Goal: Transaction & Acquisition: Obtain resource

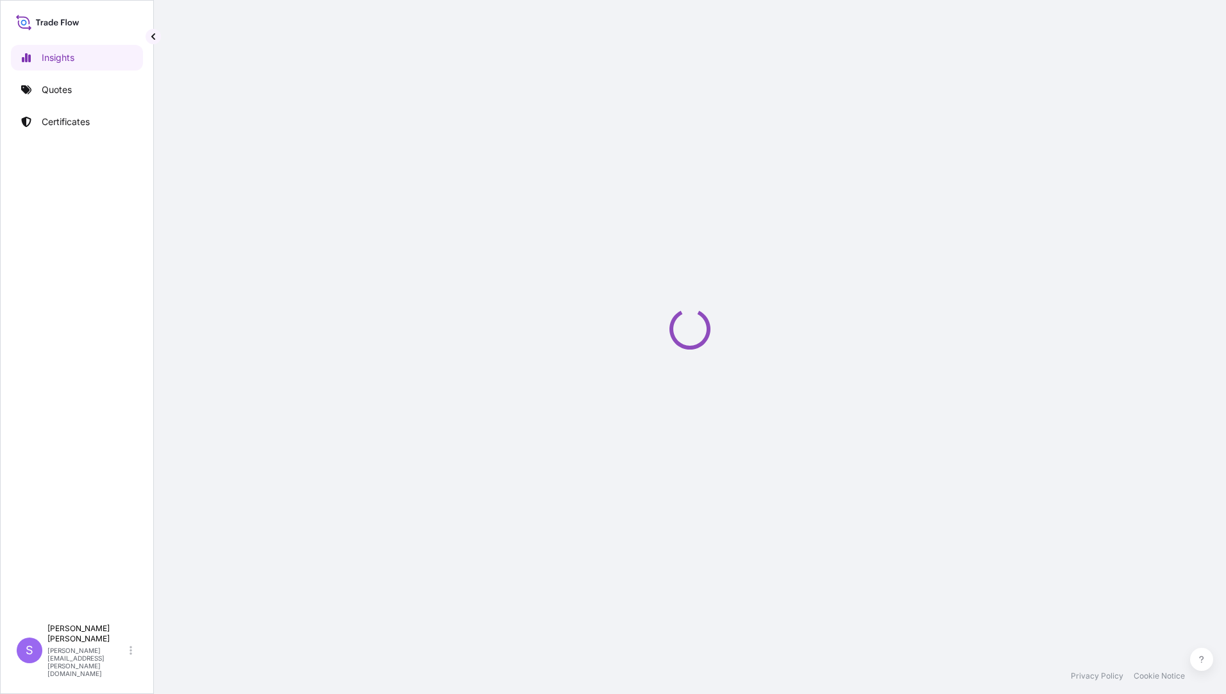
select select "2025"
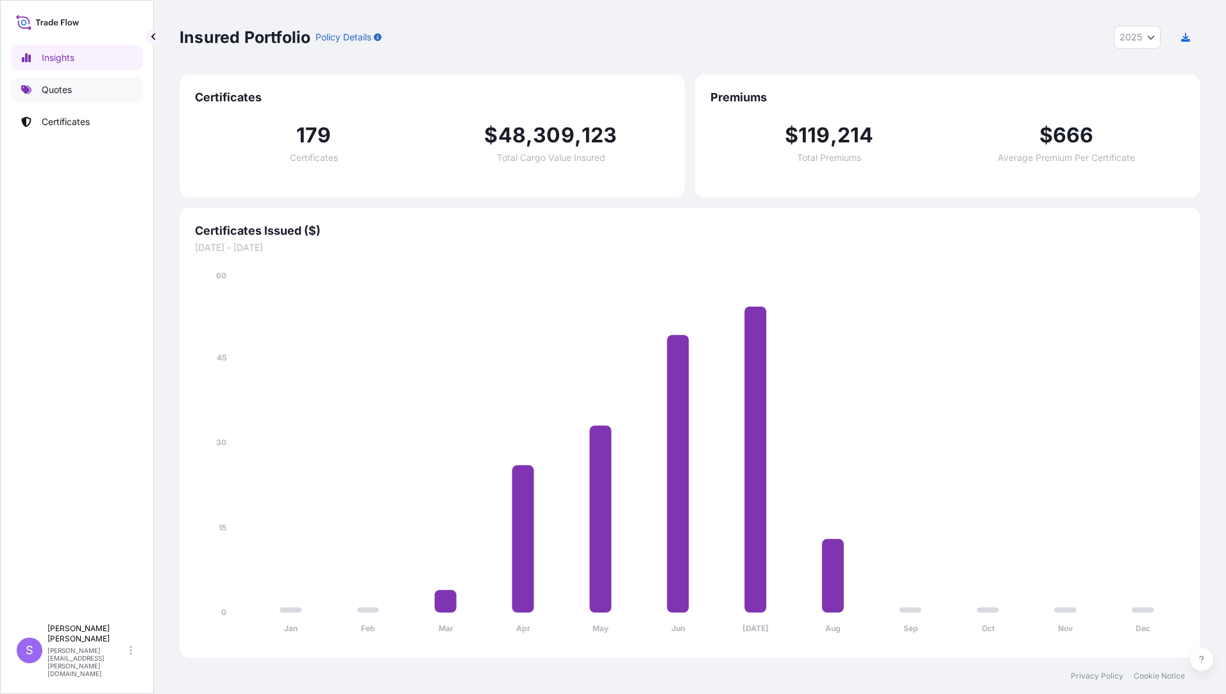
click at [85, 85] on link "Quotes" at bounding box center [77, 90] width 132 height 26
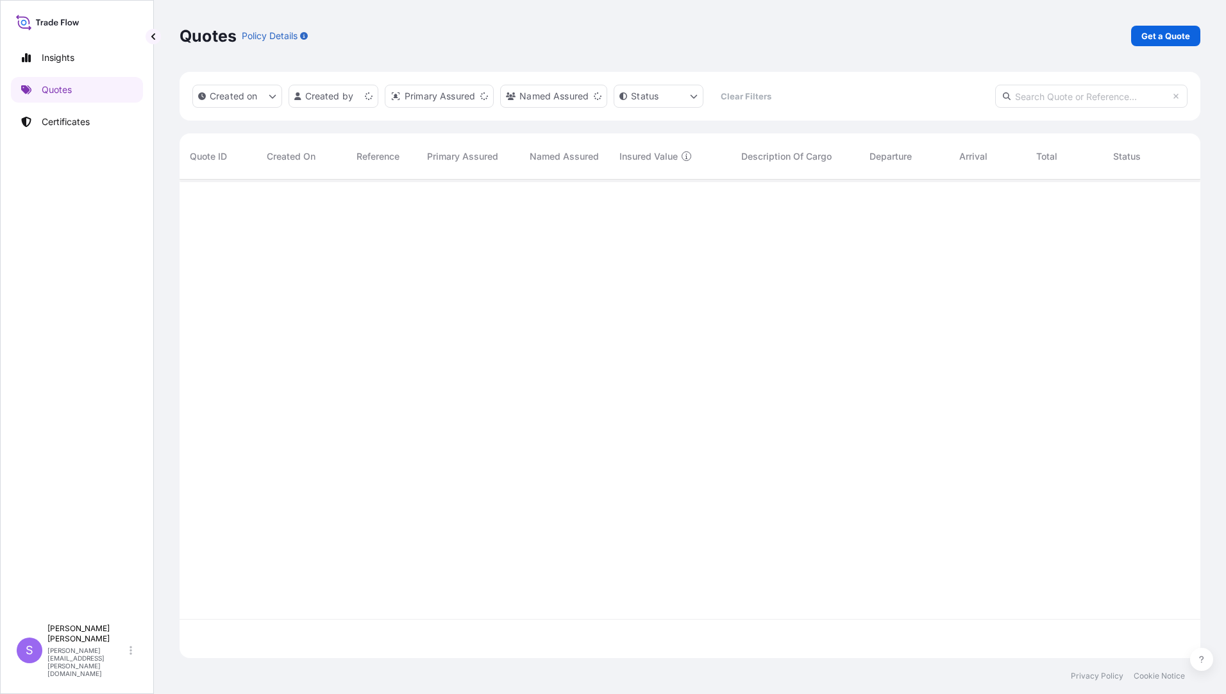
scroll to position [476, 1011]
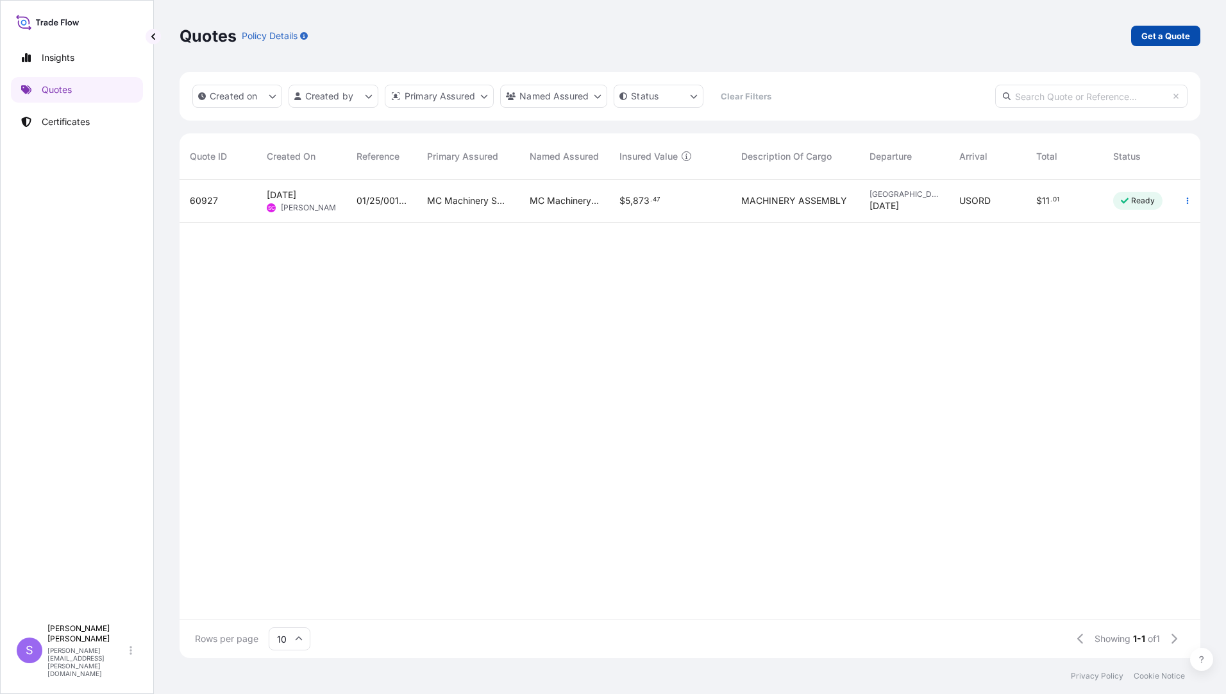
click at [1162, 29] on link "Get a Quote" at bounding box center [1165, 36] width 69 height 21
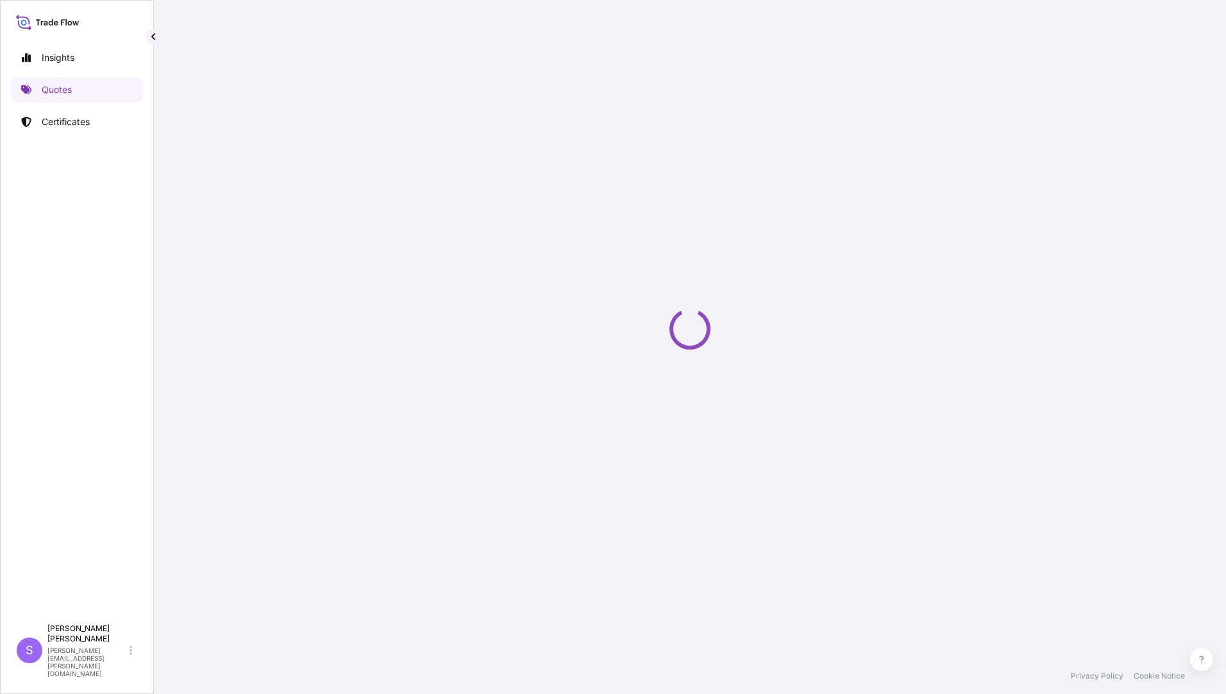
select select "Ocean Vessel"
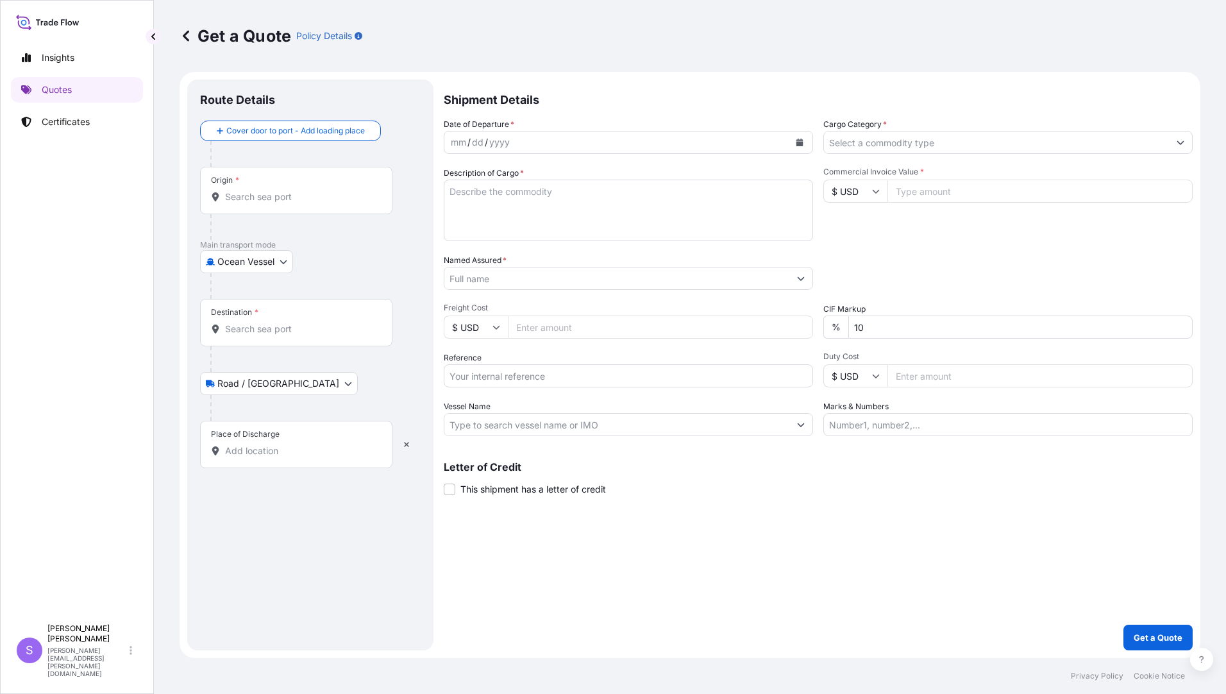
click at [292, 190] on input "Origin *" at bounding box center [300, 196] width 151 height 13
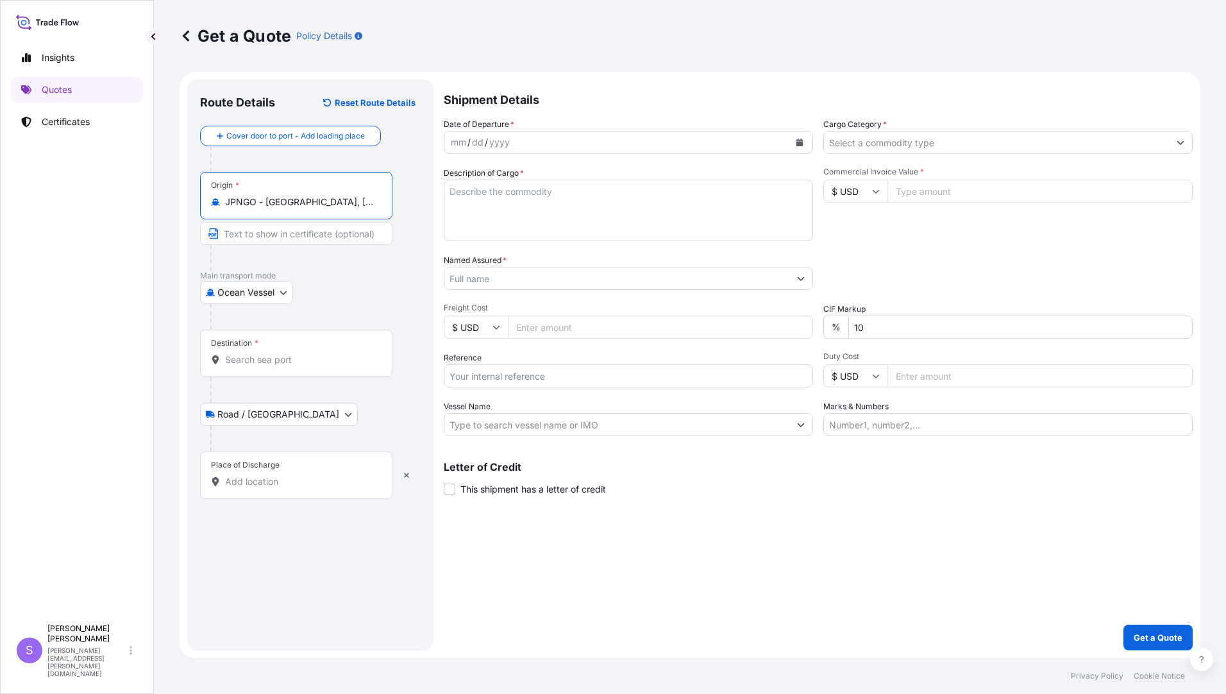
type input "JPNGO - [GEOGRAPHIC_DATA], [GEOGRAPHIC_DATA], [GEOGRAPHIC_DATA]"
click at [293, 351] on div "Destination *" at bounding box center [296, 353] width 192 height 47
click at [293, 353] on input "Destination *" at bounding box center [300, 359] width 151 height 13
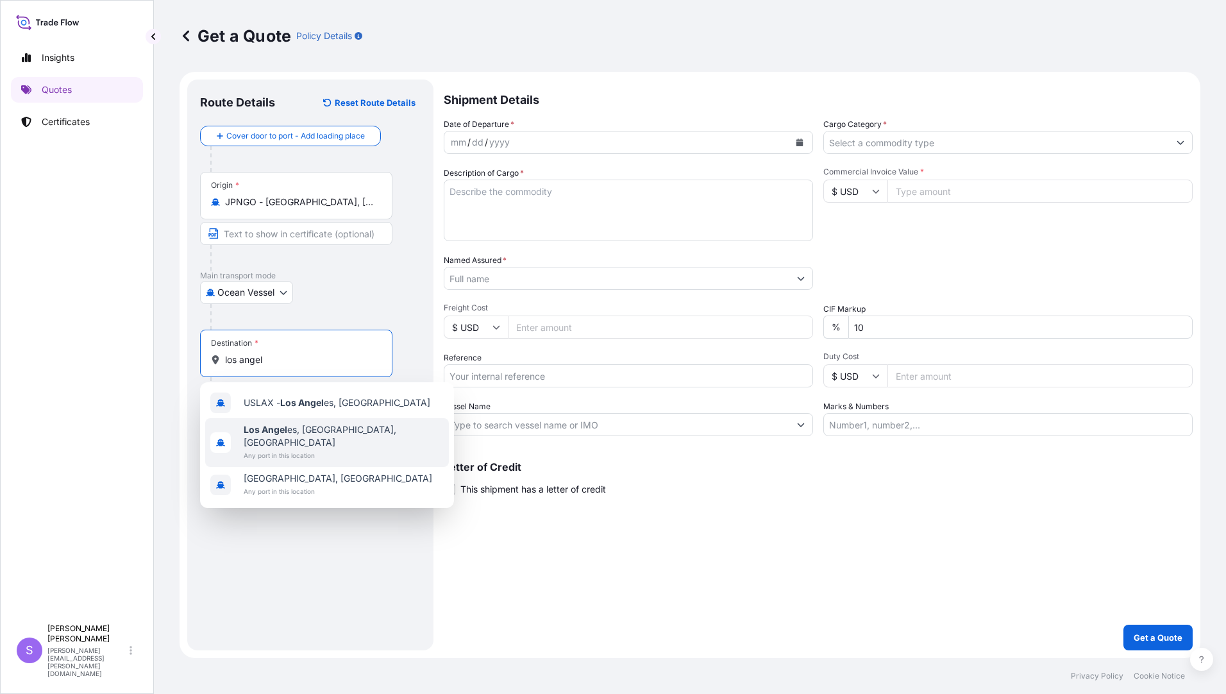
click at [288, 430] on span "Los Angel es, [GEOGRAPHIC_DATA], [GEOGRAPHIC_DATA]" at bounding box center [344, 436] width 200 height 26
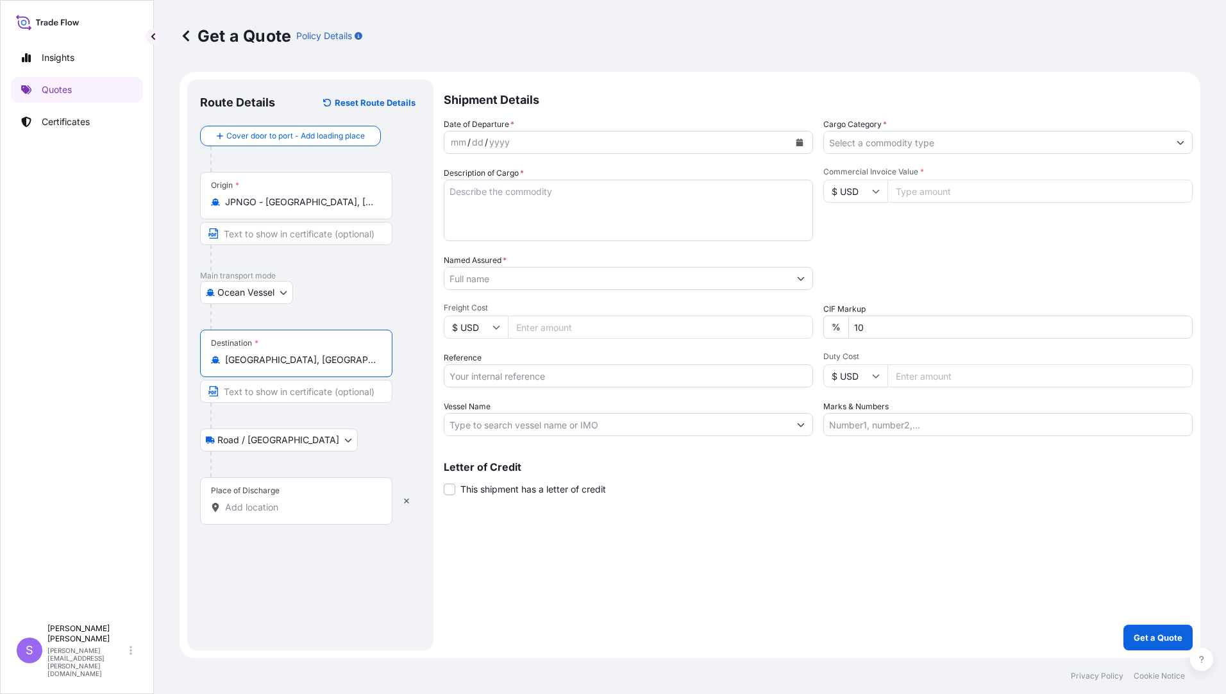
type input "[GEOGRAPHIC_DATA], [GEOGRAPHIC_DATA], [GEOGRAPHIC_DATA]"
click at [275, 512] on input "Place of Discharge" at bounding box center [300, 507] width 151 height 13
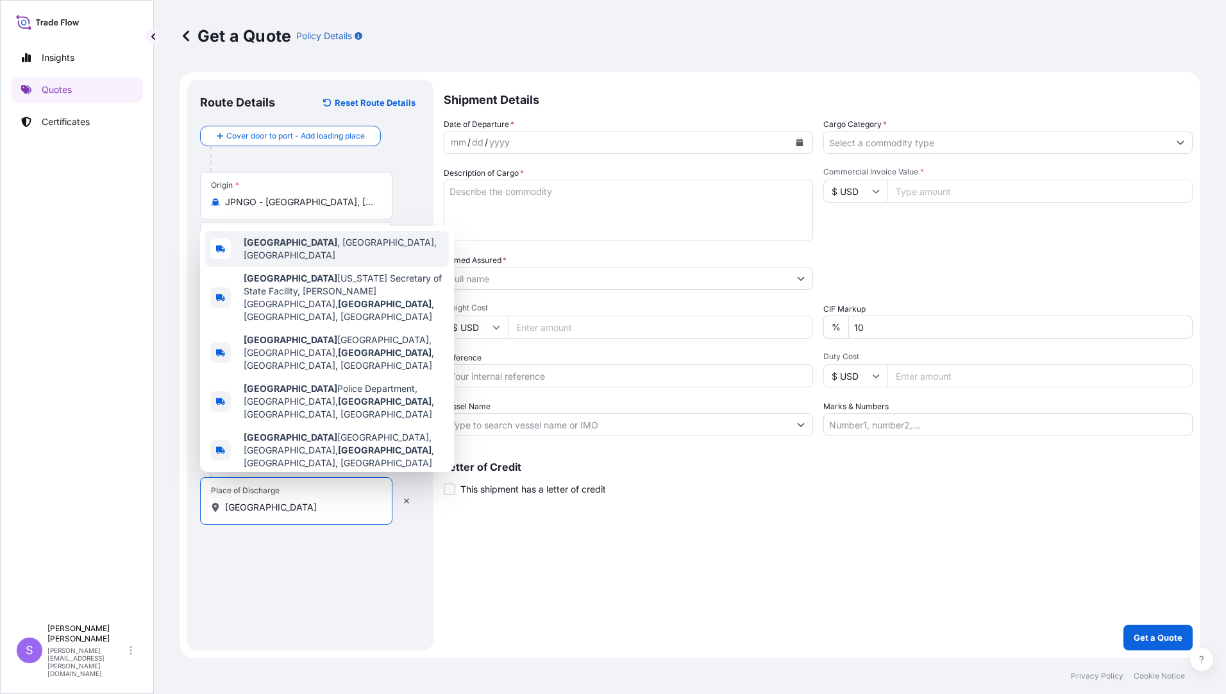
click at [332, 267] on div "[GEOGRAPHIC_DATA] , [GEOGRAPHIC_DATA], [GEOGRAPHIC_DATA]" at bounding box center [327, 249] width 244 height 36
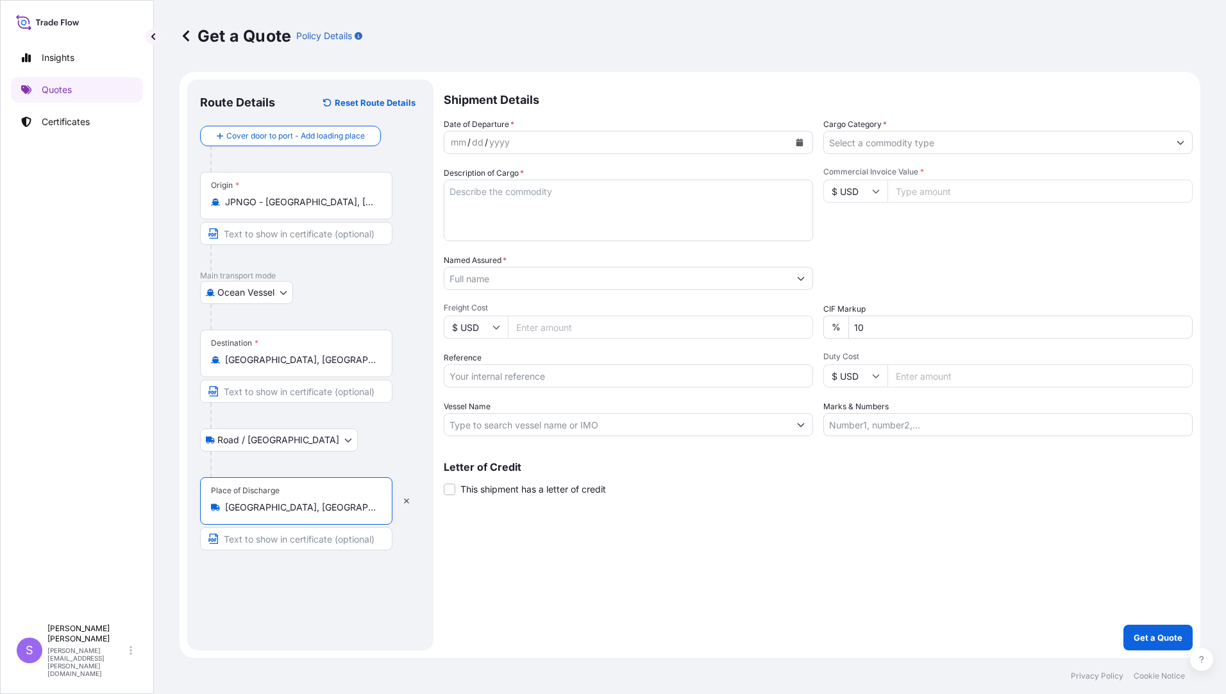
type input "[GEOGRAPHIC_DATA], [GEOGRAPHIC_DATA], [GEOGRAPHIC_DATA]"
click at [499, 146] on div "yyyy" at bounding box center [499, 142] width 23 height 15
click at [799, 145] on icon "Calendar" at bounding box center [799, 142] width 7 height 8
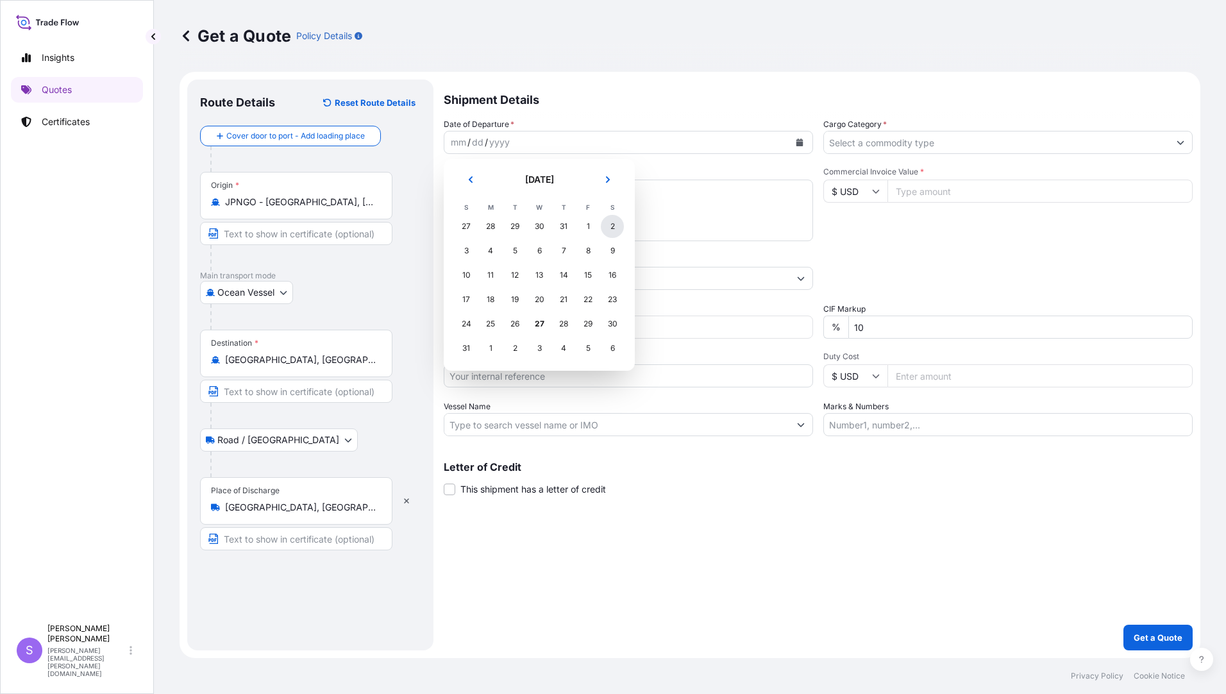
click at [612, 226] on div "2" at bounding box center [612, 226] width 23 height 23
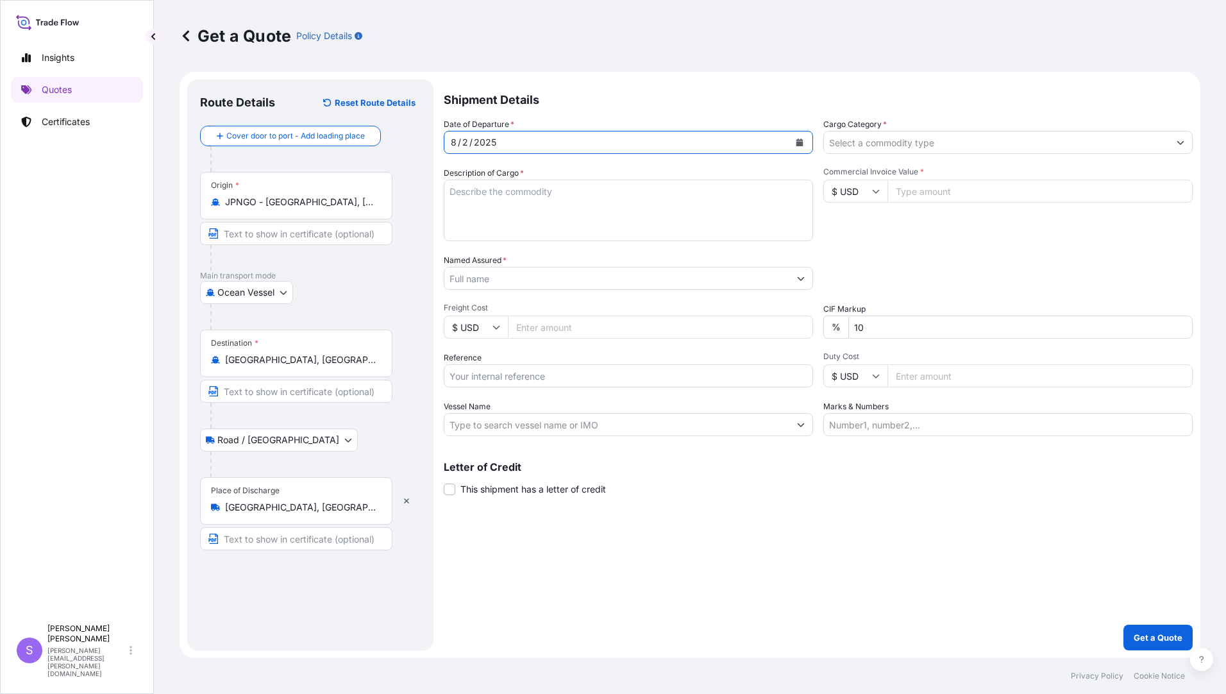
click at [846, 144] on input "Cargo Category *" at bounding box center [996, 142] width 345 height 23
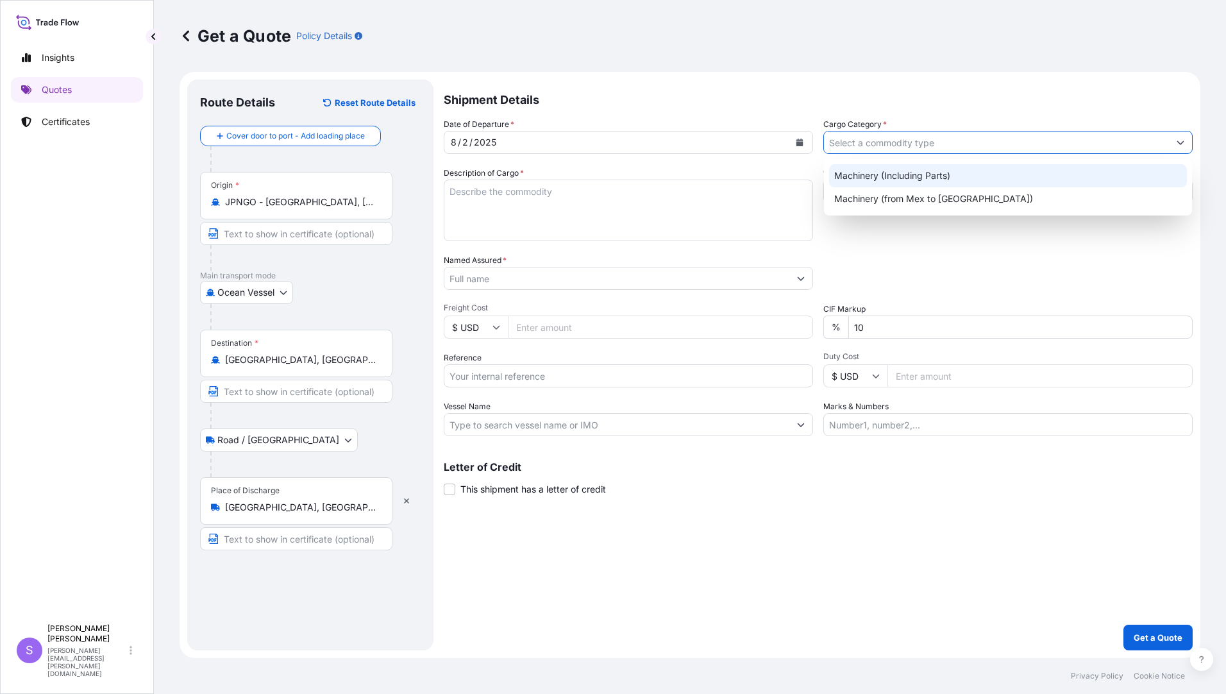
click at [850, 176] on div "Machinery (Including Parts)" at bounding box center [1008, 175] width 358 height 23
type input "Machinery (Including Parts)"
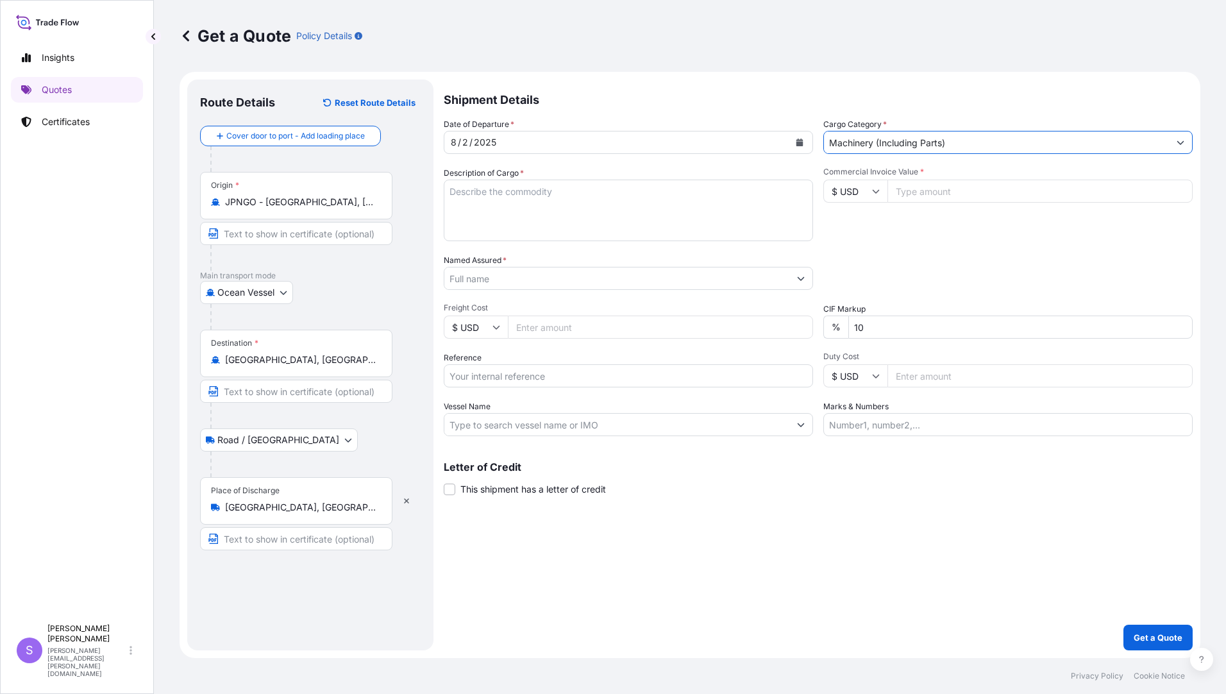
click at [617, 196] on textarea "Description of Cargo *" at bounding box center [628, 211] width 369 height 62
type textarea "m"
type textarea "MITSUBISHI PARTS FOR LASER AND EDM MACHINES"
click at [964, 193] on input "Commercial Invoice Value *" at bounding box center [1039, 191] width 305 height 23
type input "63647.00"
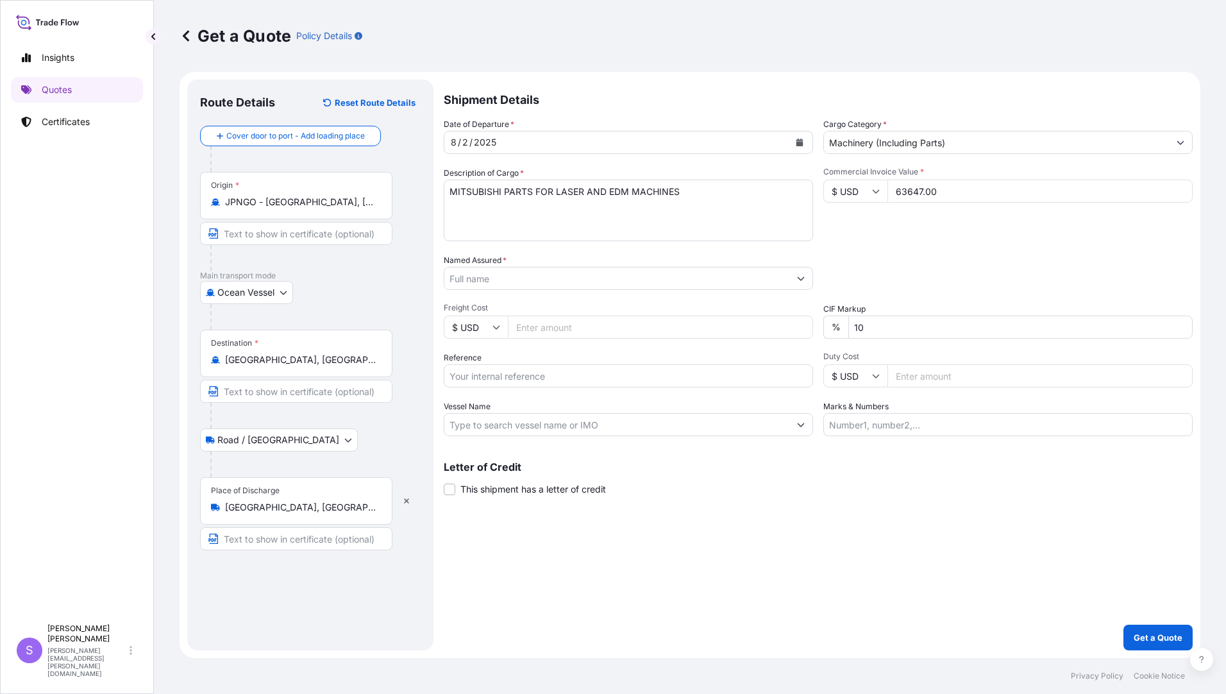
click at [596, 276] on input "Named Assured *" at bounding box center [616, 278] width 345 height 23
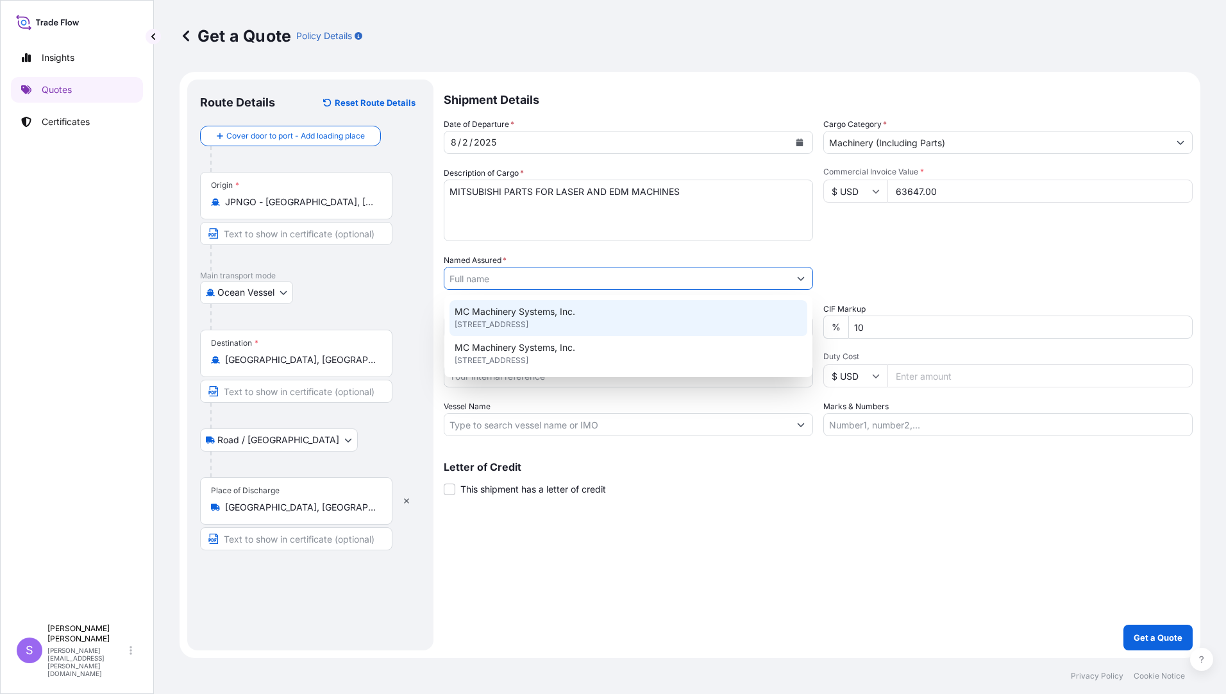
click at [540, 312] on span "MC Machinery Systems, Inc." at bounding box center [515, 311] width 121 height 13
type input "MC Machinery Systems, Inc."
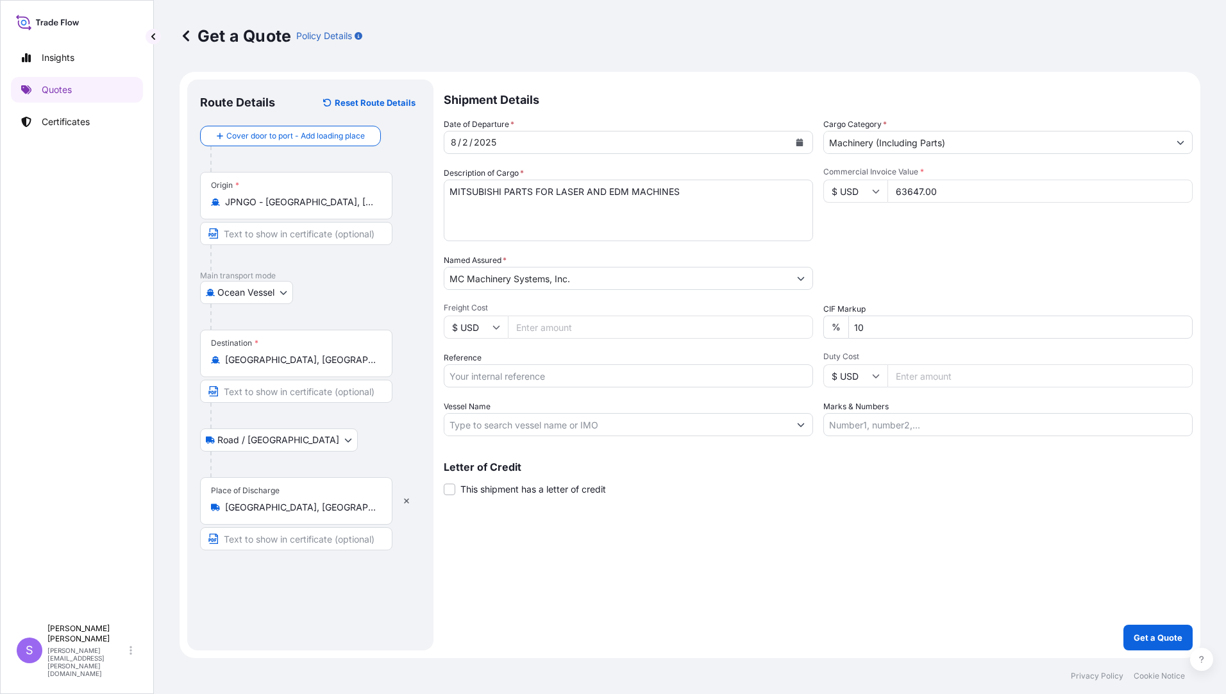
click at [567, 330] on input "Freight Cost" at bounding box center [660, 326] width 305 height 23
type input "7522.00"
click at [540, 376] on input "Reference" at bounding box center [628, 375] width 369 height 23
type input "YLJ25329272"
click at [603, 426] on input "Vessel Name" at bounding box center [616, 424] width 345 height 23
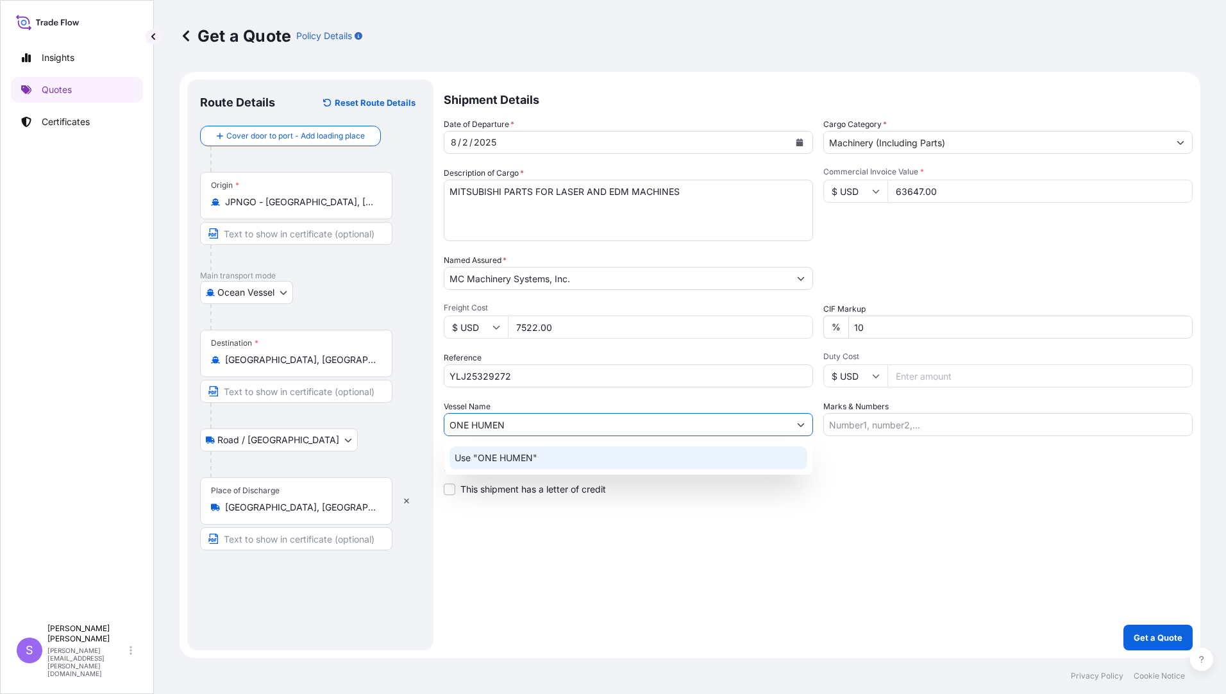
click at [541, 449] on div "Use "ONE HUMEN"" at bounding box center [628, 457] width 358 height 23
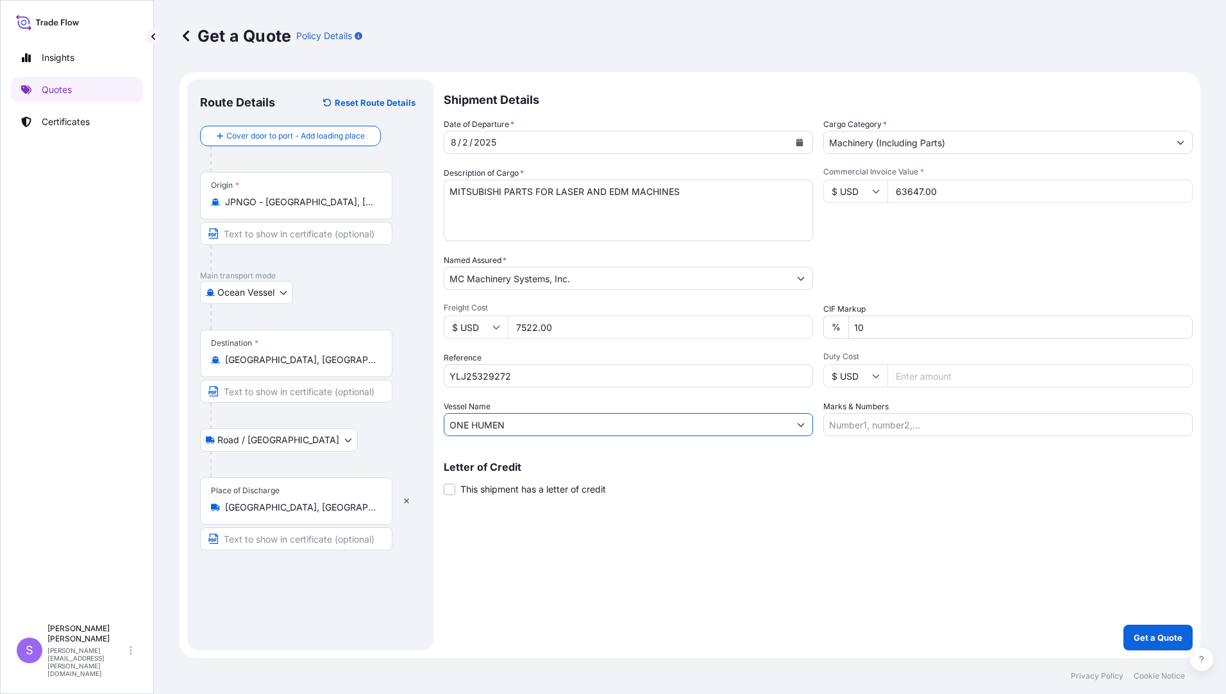
type input "ONE HUMEN"
click at [896, 426] on input "Marks & Numbers" at bounding box center [1007, 424] width 369 height 23
type input "VOY 097E"
click at [1162, 637] on p "Get a Quote" at bounding box center [1158, 637] width 49 height 13
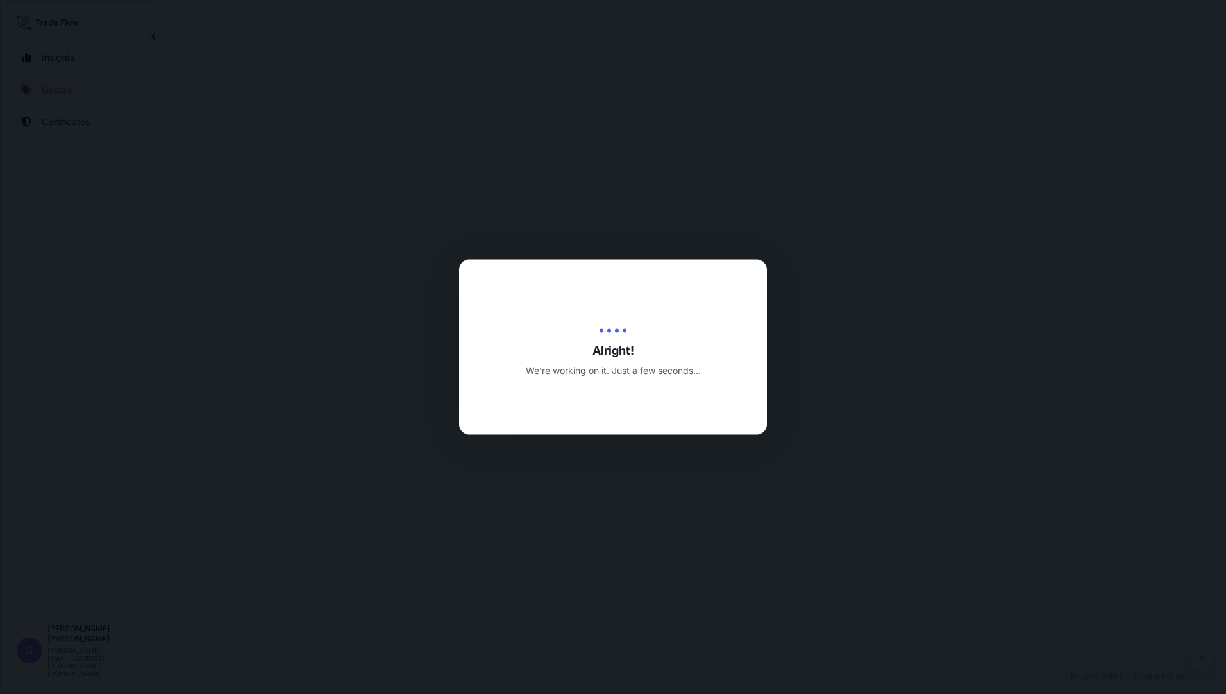
select select "Ocean Vessel"
select select "Road / [GEOGRAPHIC_DATA]"
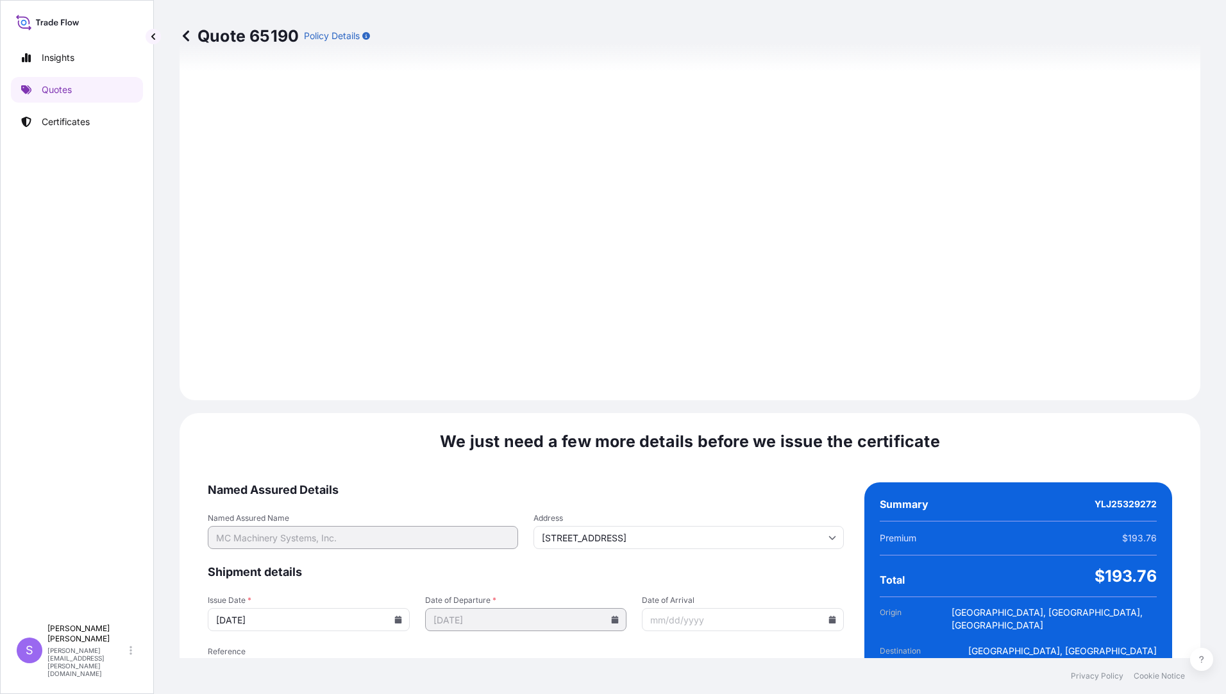
scroll to position [1410, 0]
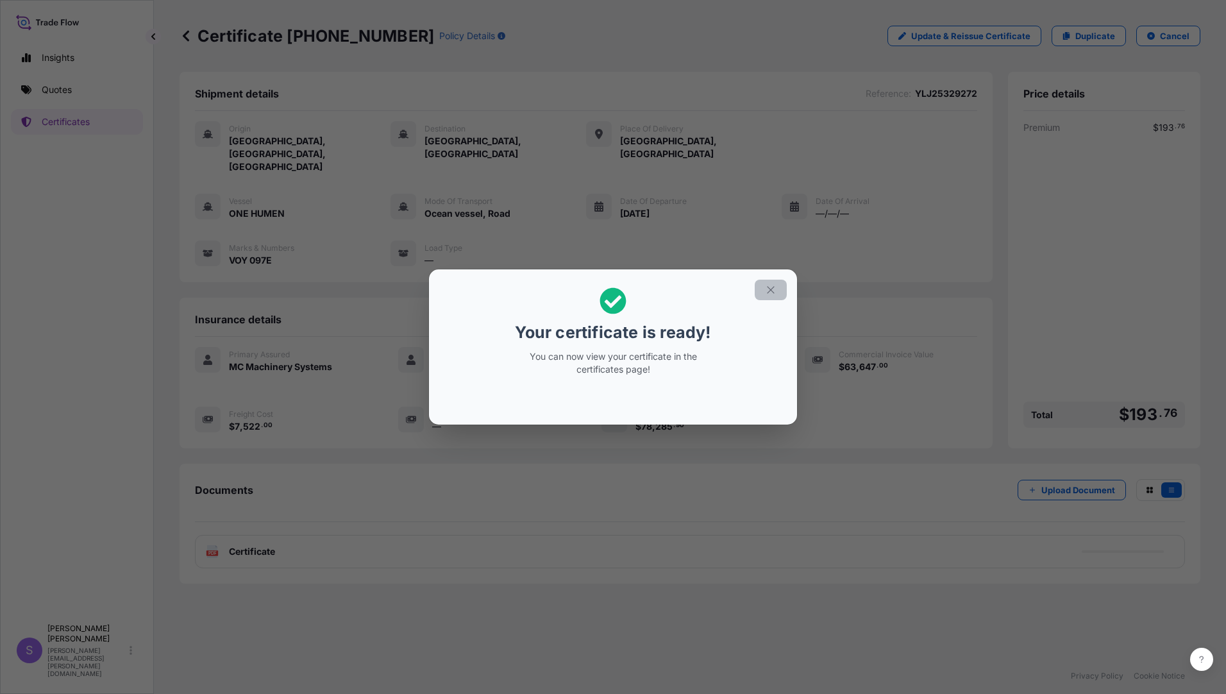
click at [759, 288] on button "button" at bounding box center [771, 290] width 32 height 21
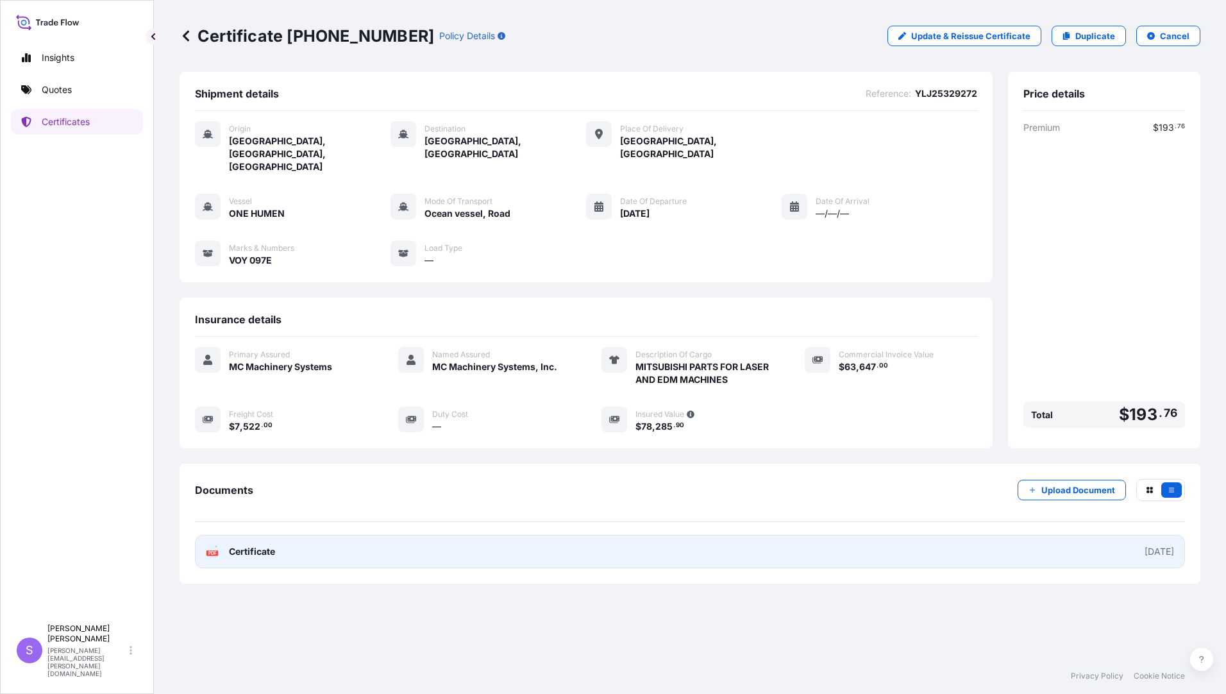
click at [264, 545] on span "Certificate" at bounding box center [252, 551] width 46 height 13
